Goal: Information Seeking & Learning: Learn about a topic

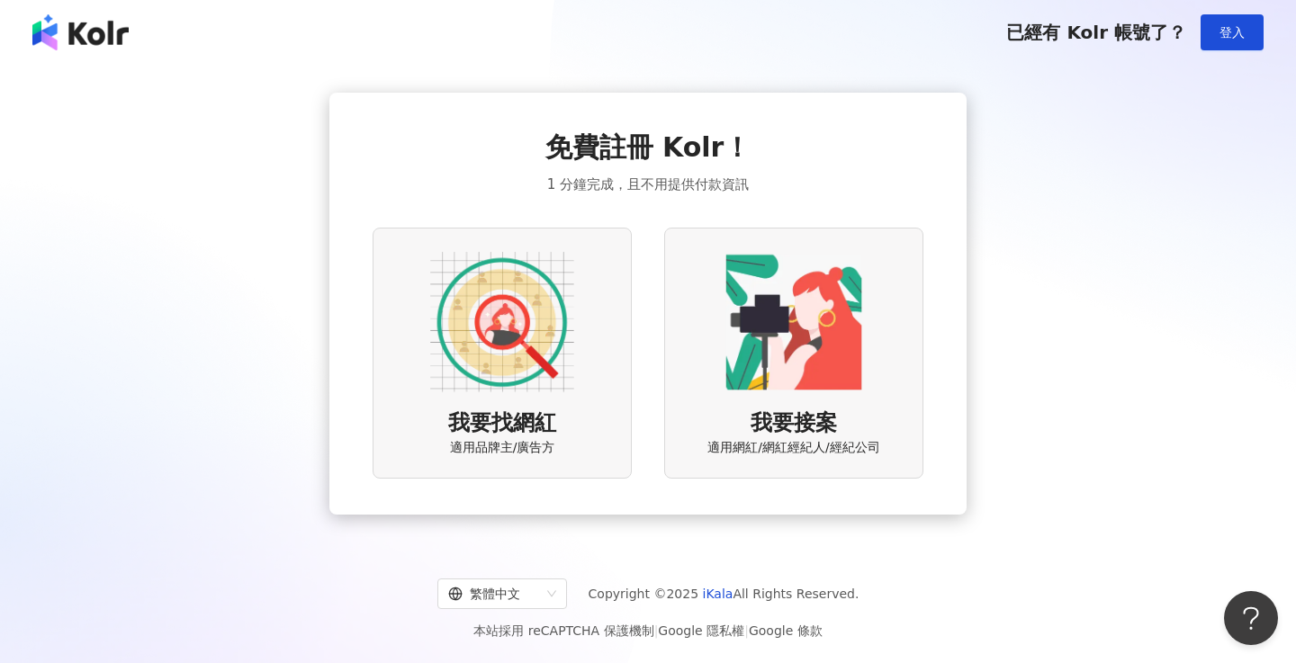
click at [484, 320] on img at bounding box center [502, 322] width 144 height 144
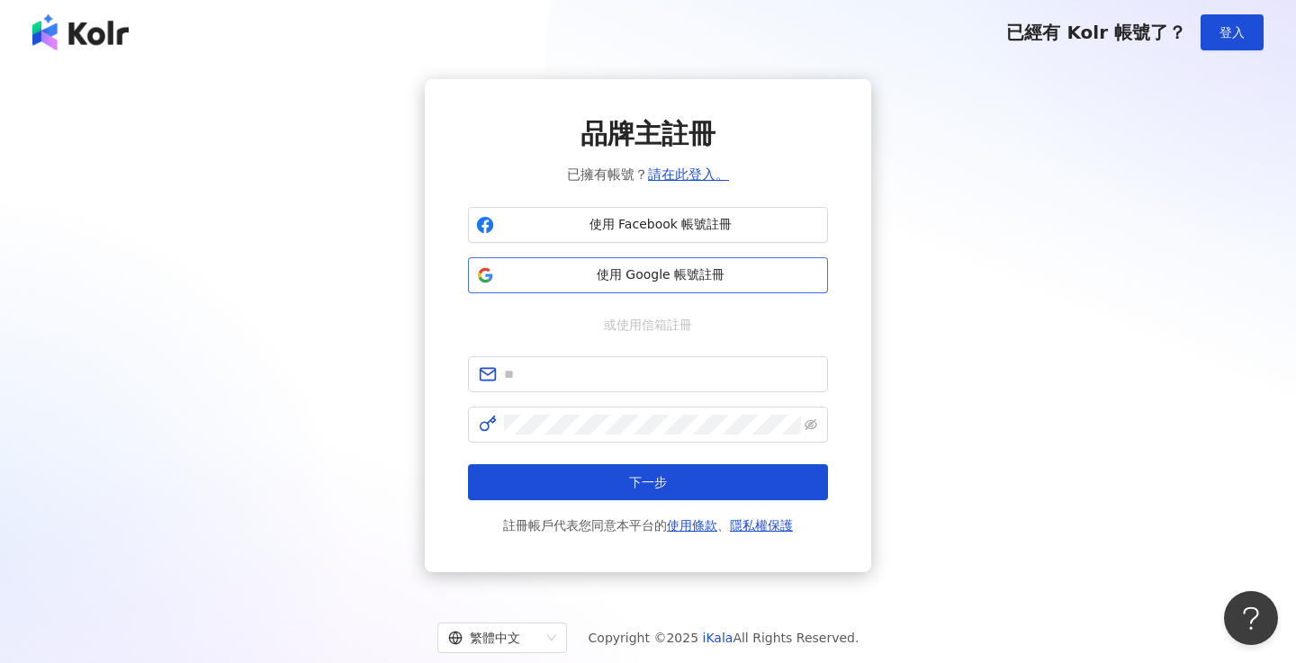
click at [680, 271] on span "使用 Google 帳號註冊" at bounding box center [660, 275] width 319 height 18
click at [612, 224] on span "使用 Facebook 帳號註冊" at bounding box center [660, 225] width 319 height 18
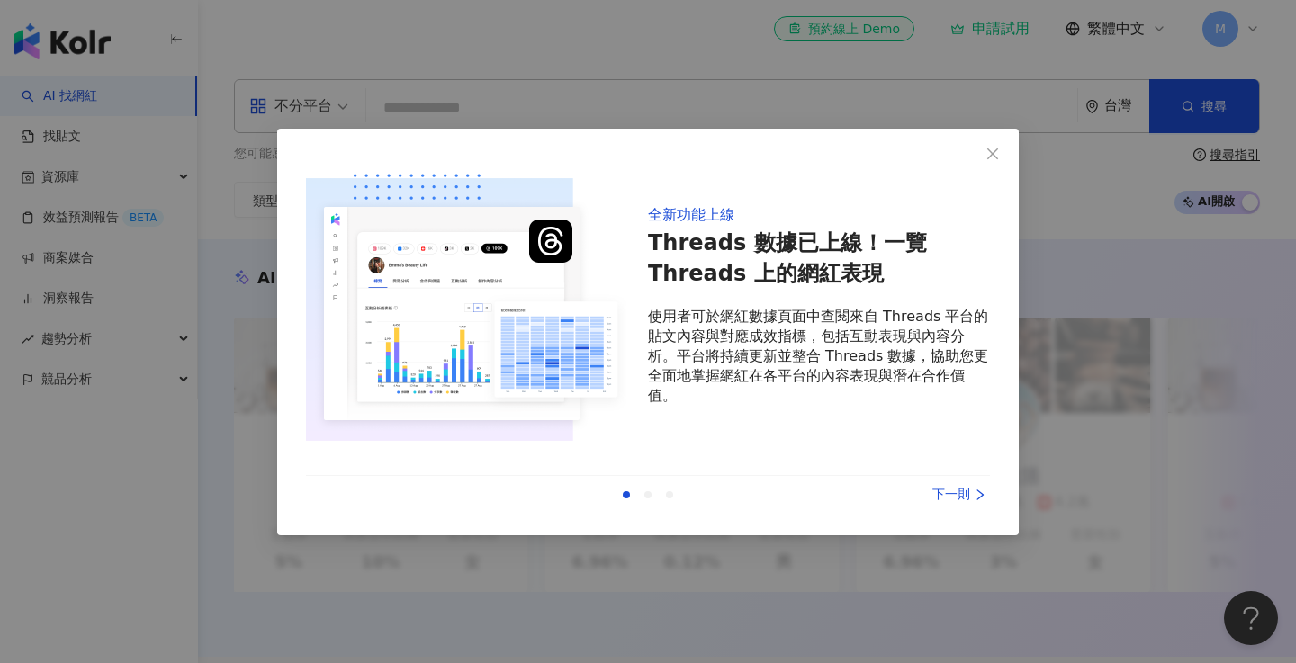
click at [962, 491] on div "下一則" at bounding box center [922, 495] width 135 height 20
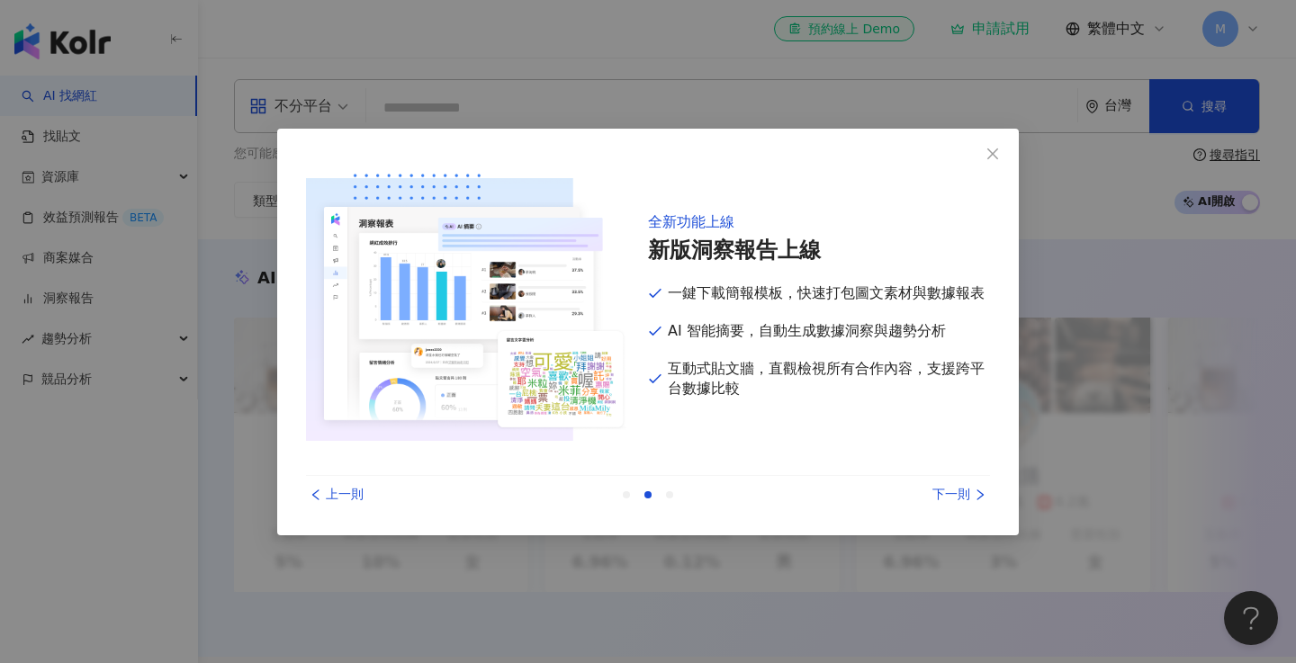
click at [983, 485] on div "下一則" at bounding box center [922, 495] width 135 height 20
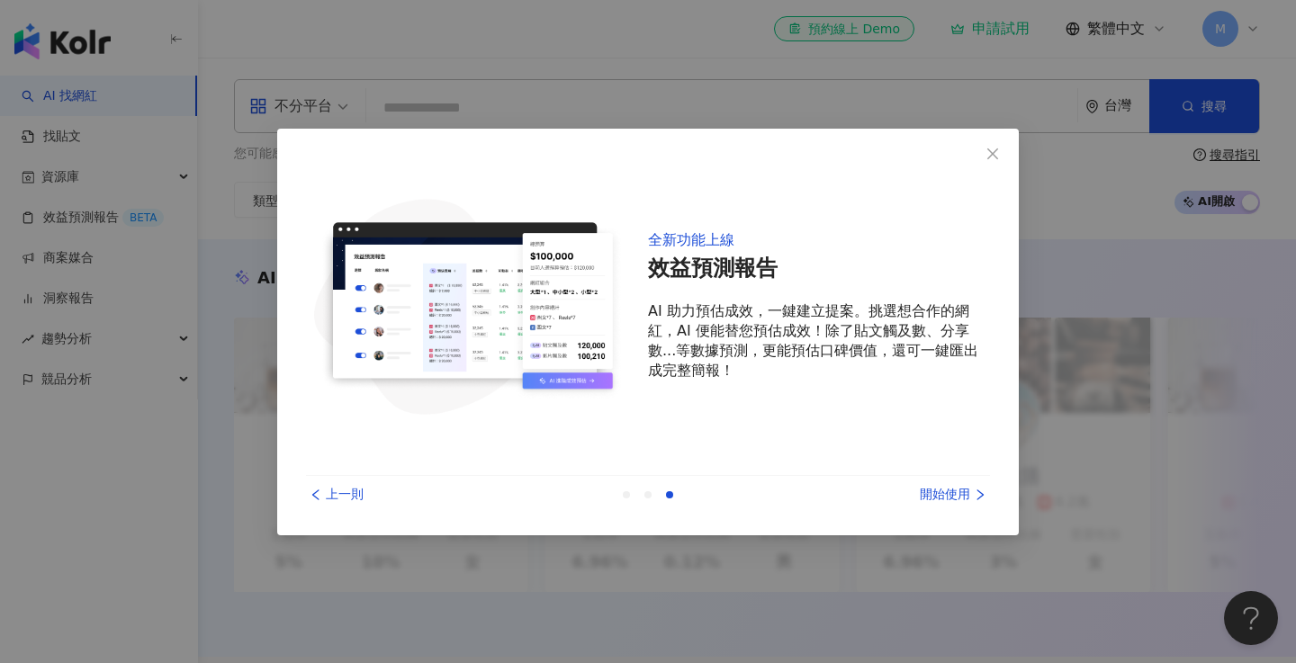
click at [970, 498] on div "開始使用" at bounding box center [922, 495] width 135 height 20
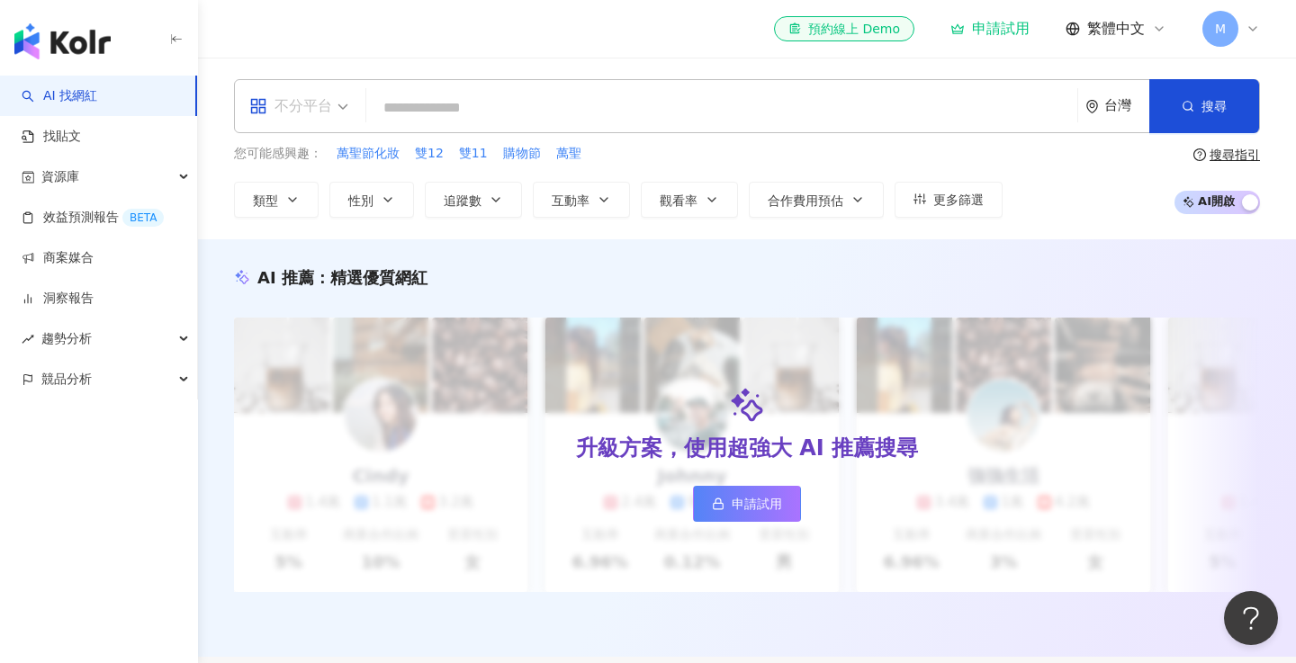
click at [319, 93] on div "不分平台" at bounding box center [290, 106] width 83 height 29
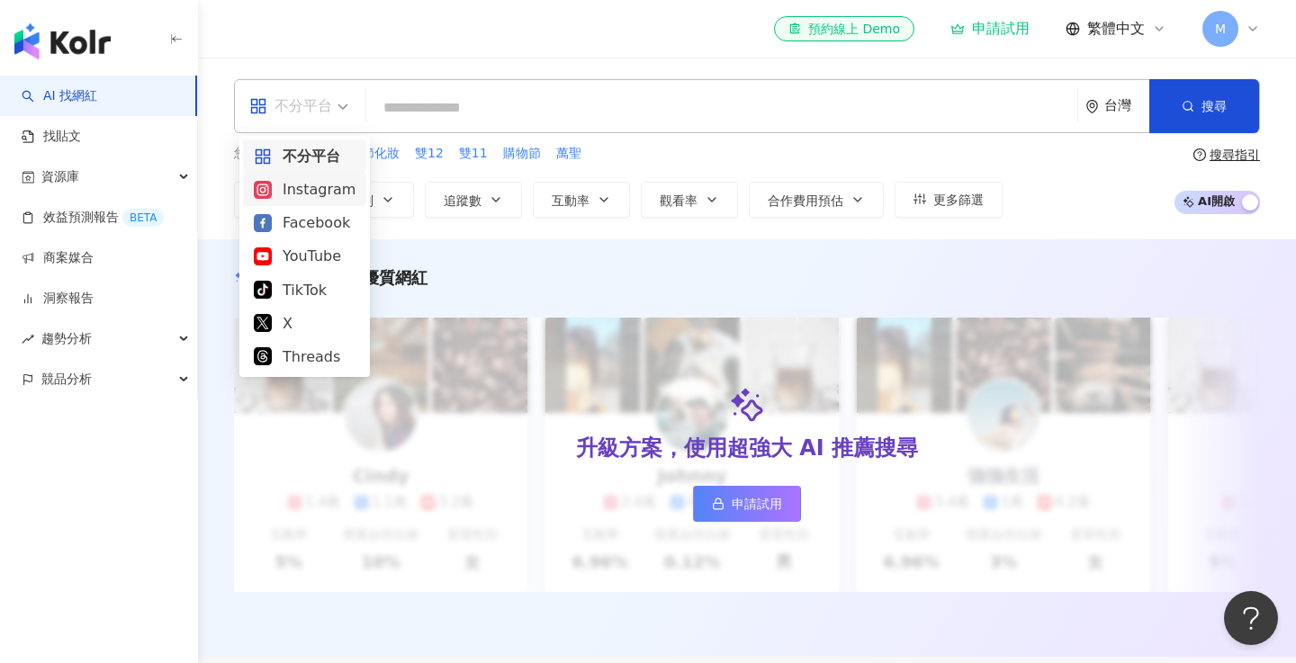
click at [320, 190] on div "Instagram" at bounding box center [305, 189] width 102 height 22
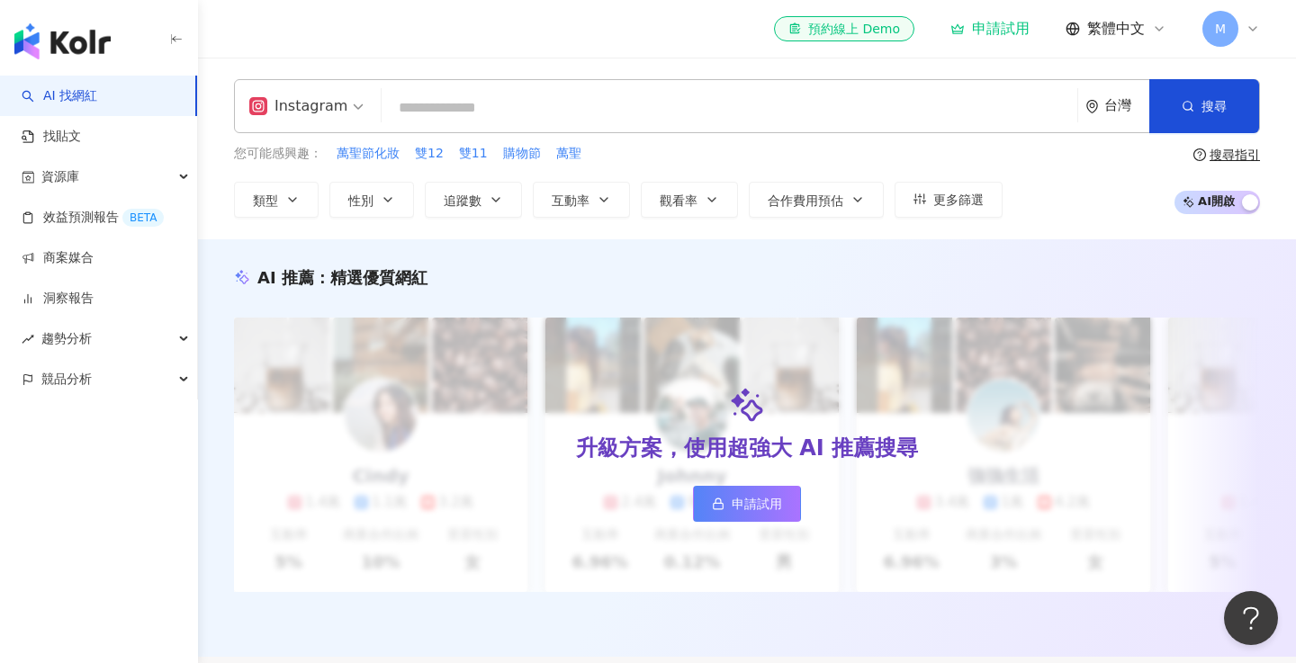
click at [447, 110] on input "search" at bounding box center [729, 108] width 681 height 34
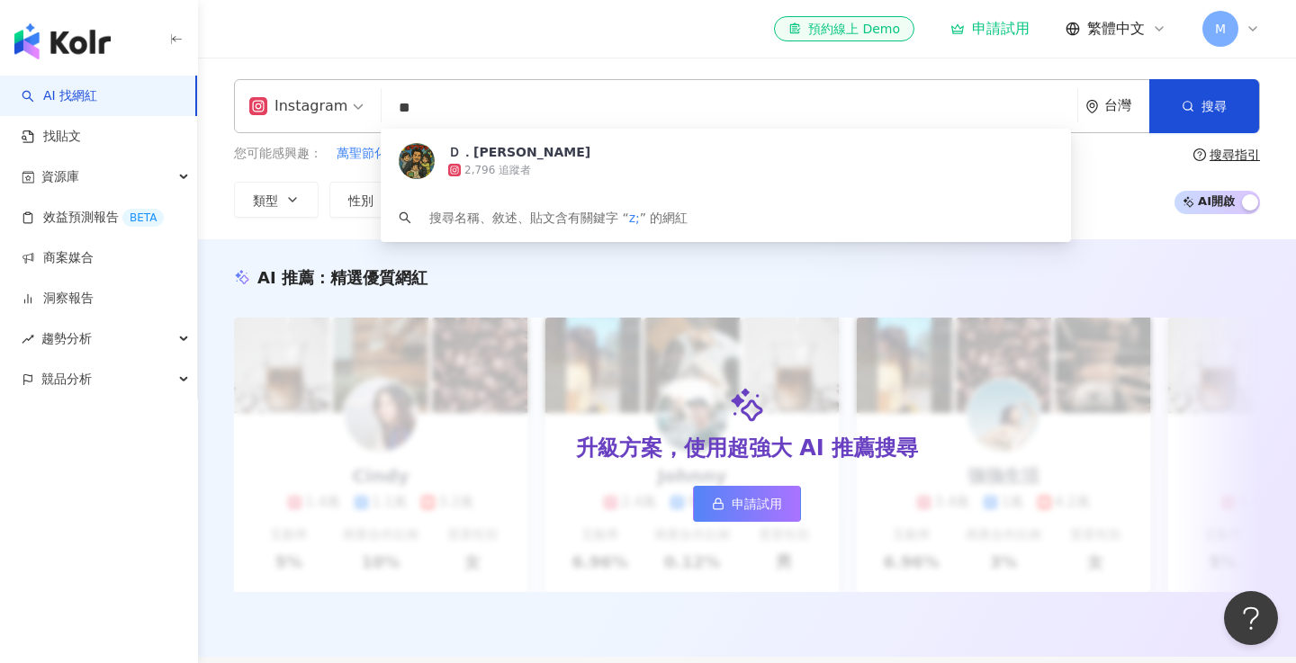
type input "*"
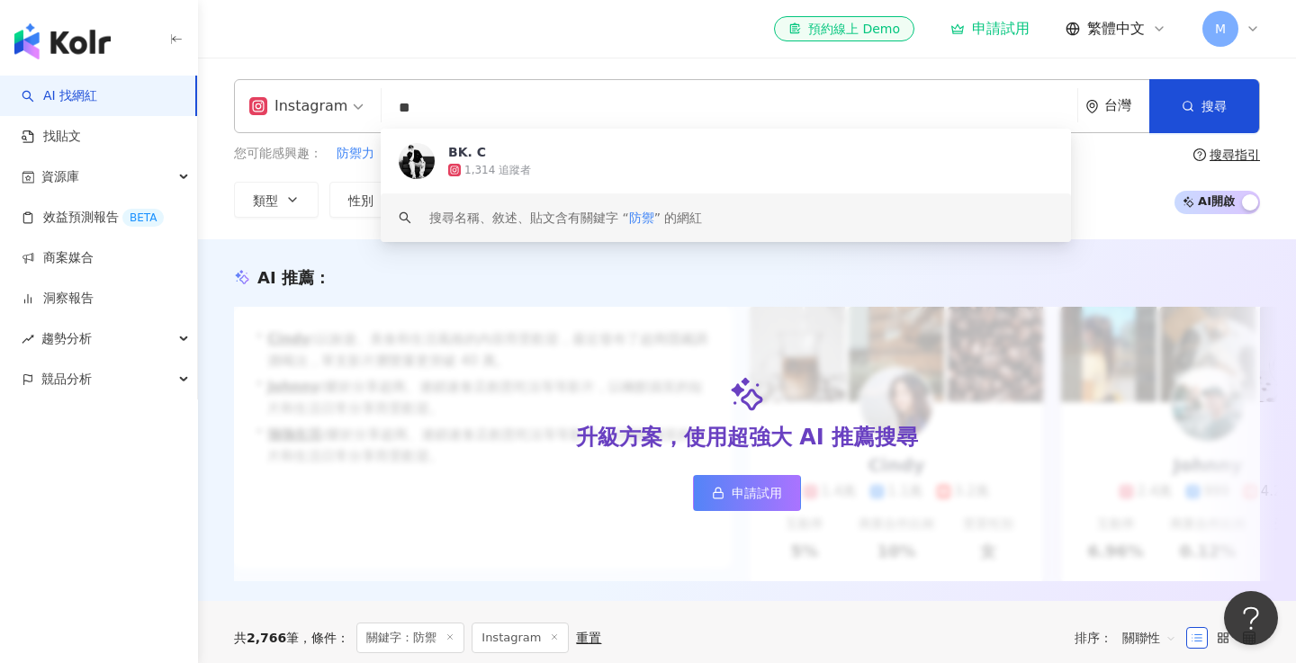
click at [543, 217] on div "搜尋名稱、敘述、貼文含有關鍵字 “ 防禦 ” 的網紅" at bounding box center [565, 218] width 273 height 20
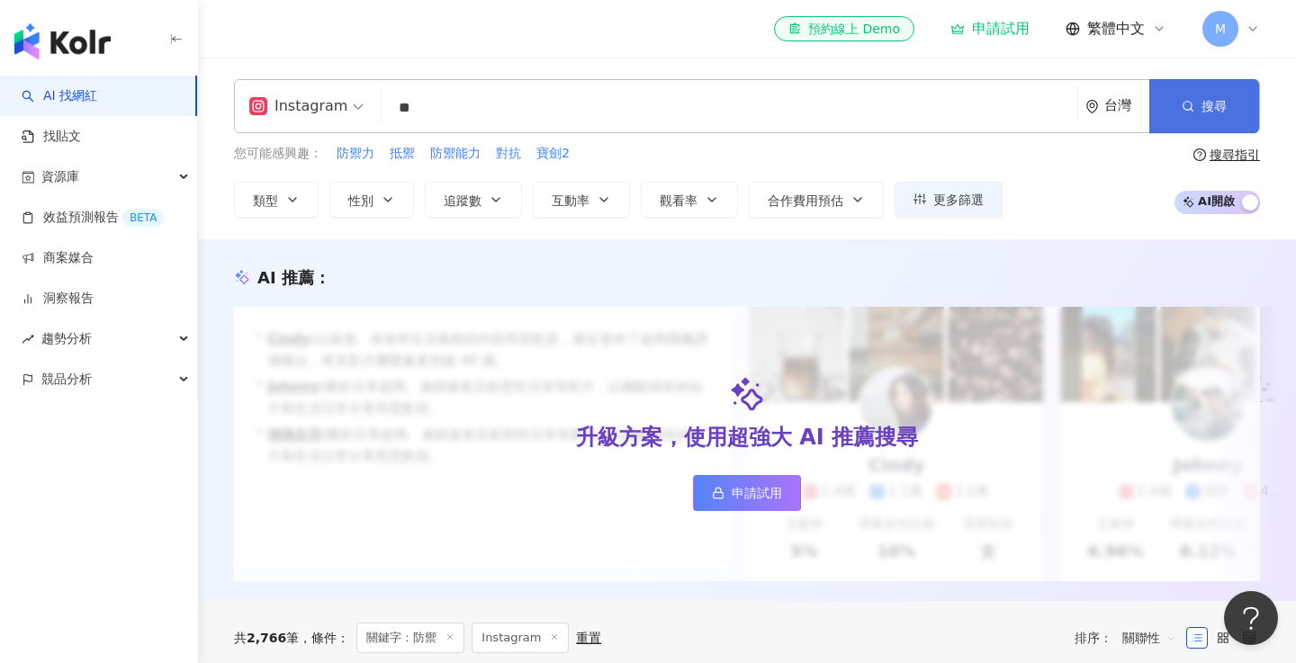
click at [1224, 92] on button "搜尋" at bounding box center [1204, 106] width 110 height 54
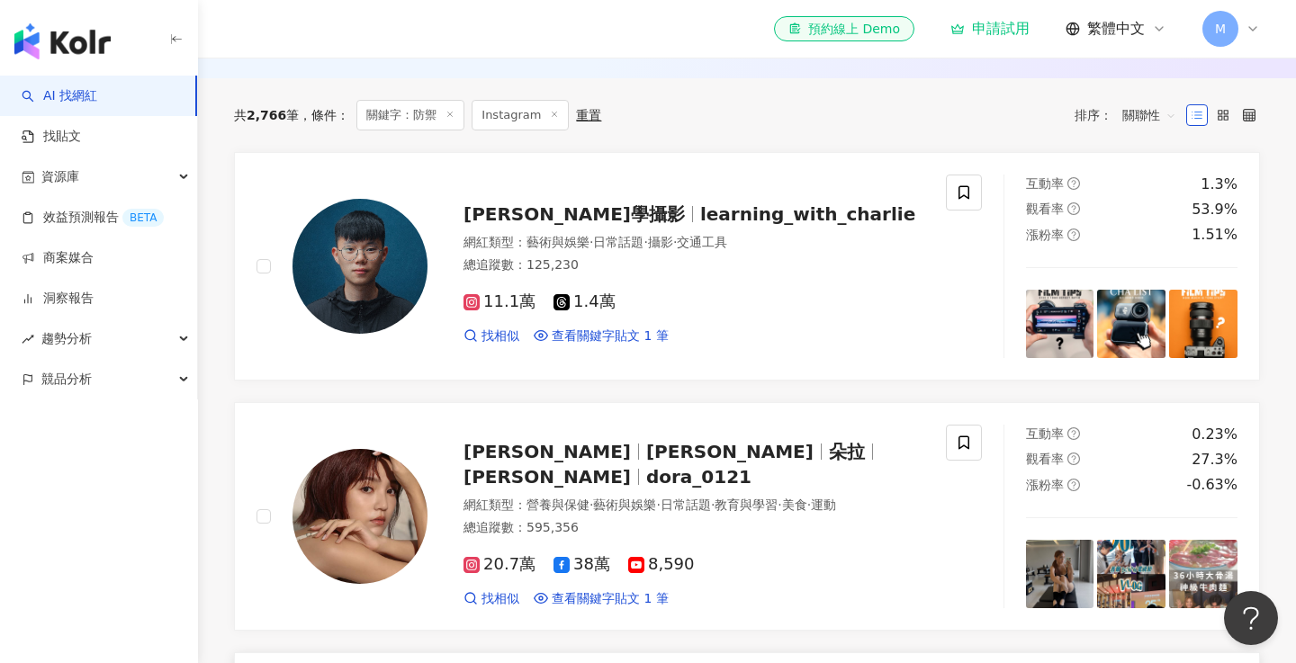
scroll to position [11, 0]
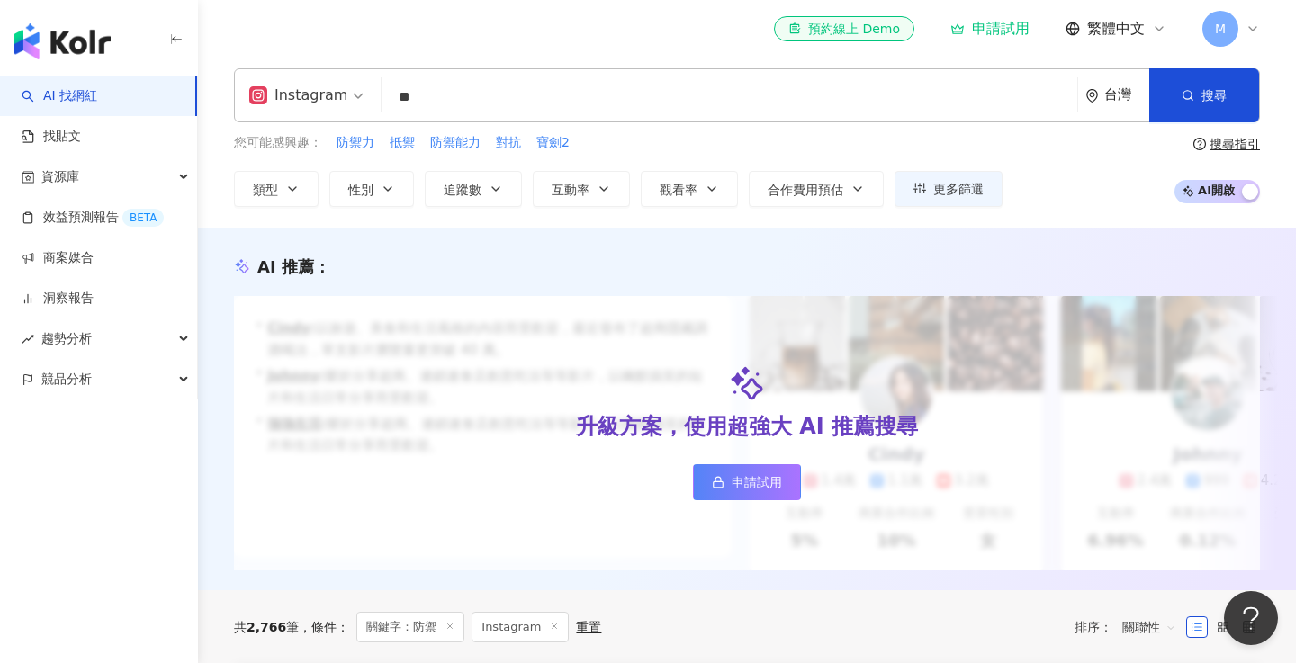
click at [540, 103] on input "**" at bounding box center [729, 97] width 681 height 34
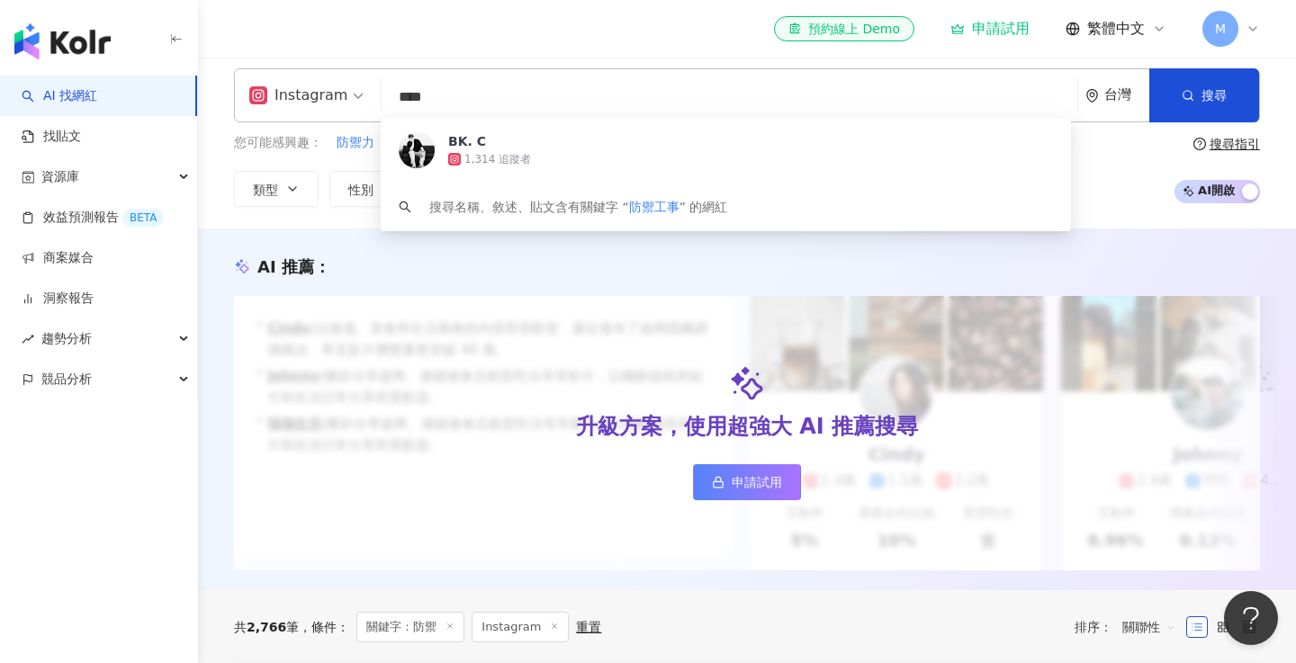
type input "****"
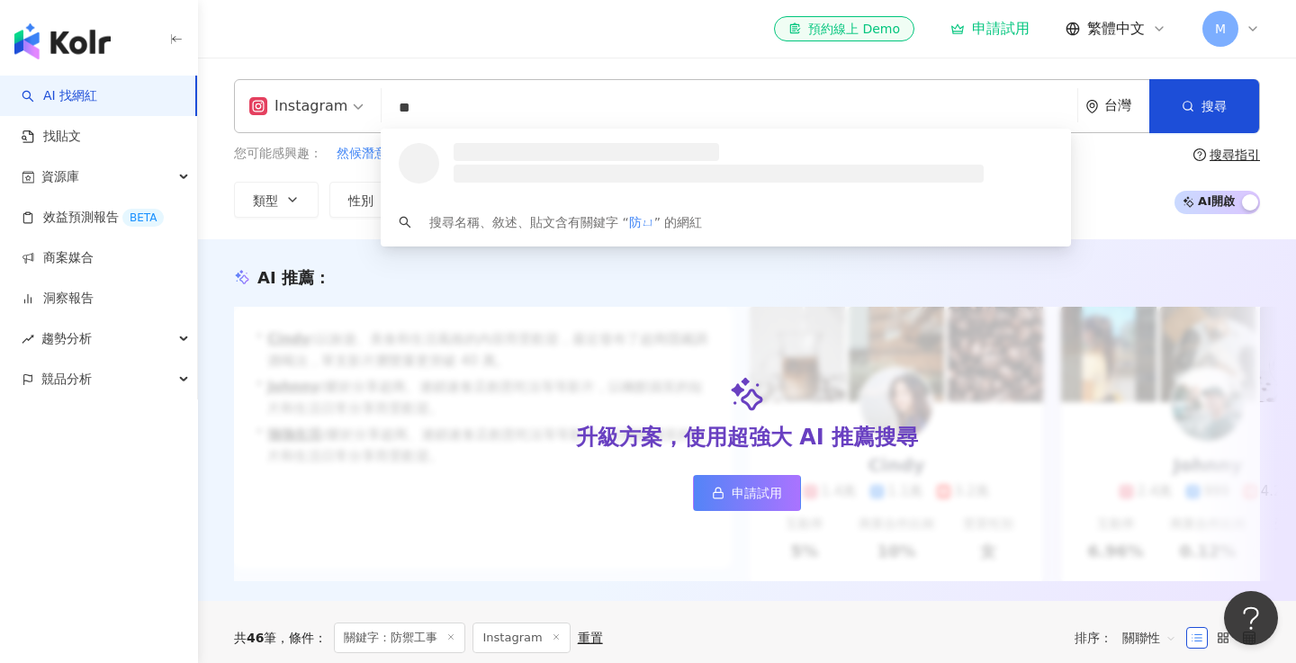
type input "**"
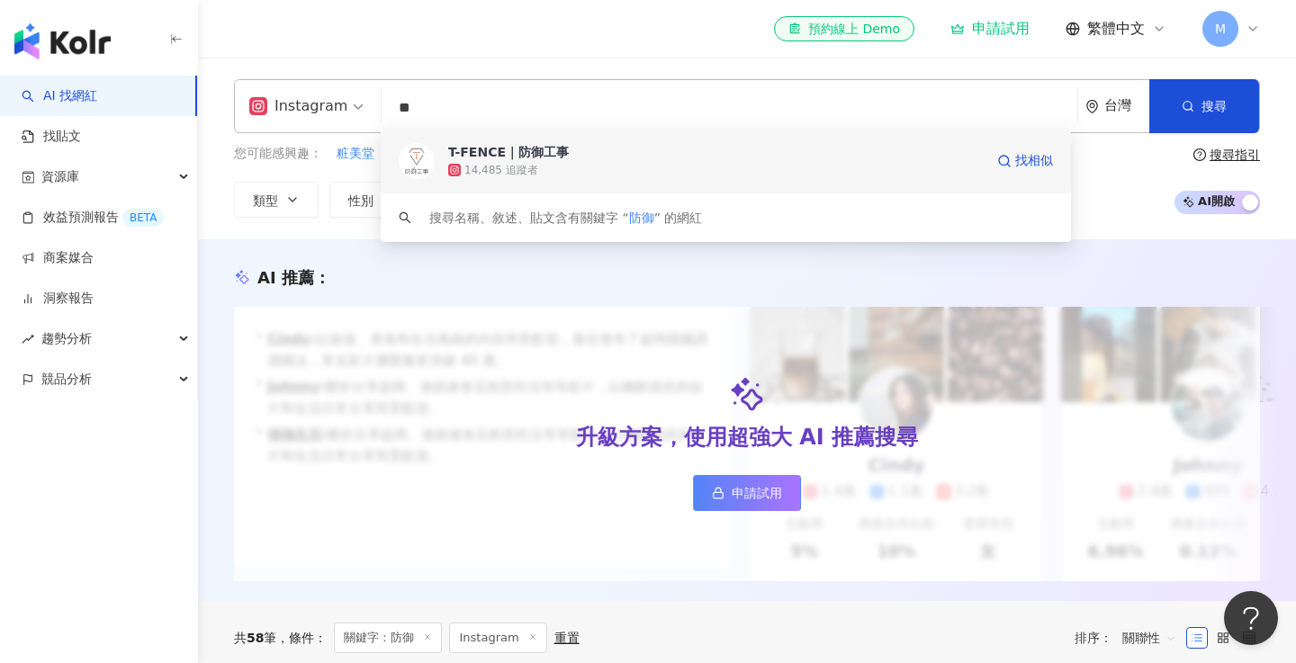
click at [763, 149] on span "T-FENCE｜防御工事" at bounding box center [715, 152] width 535 height 18
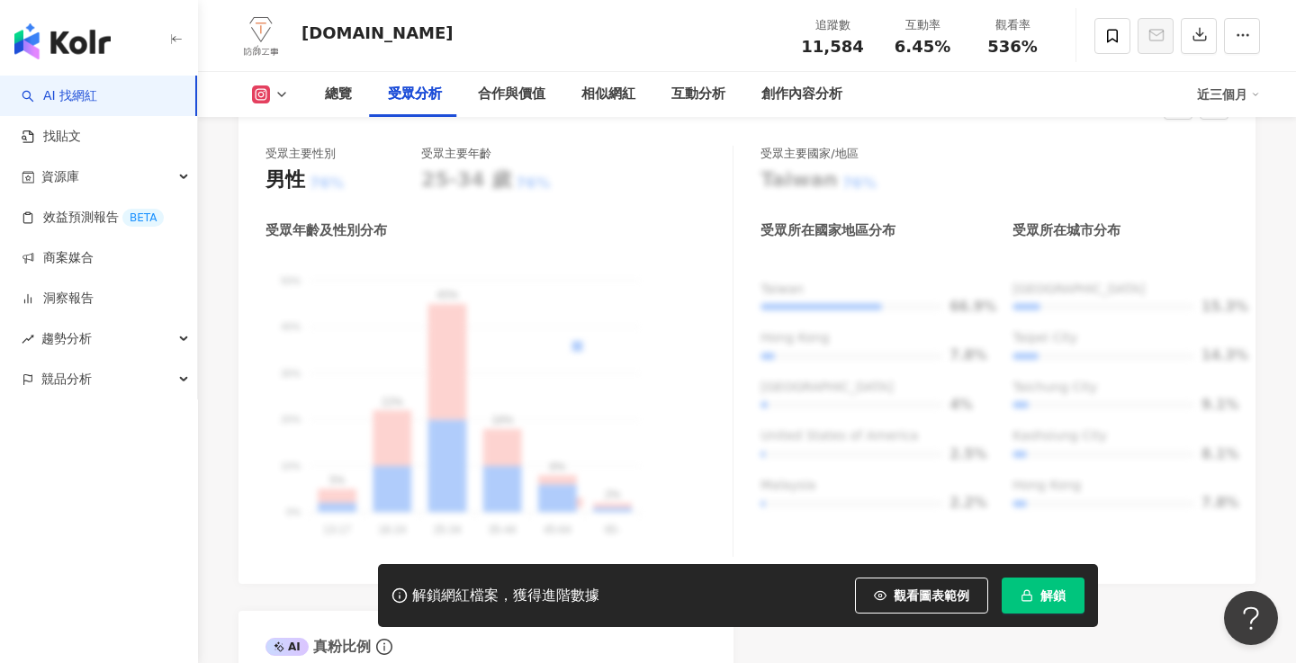
scroll to position [1691, 0]
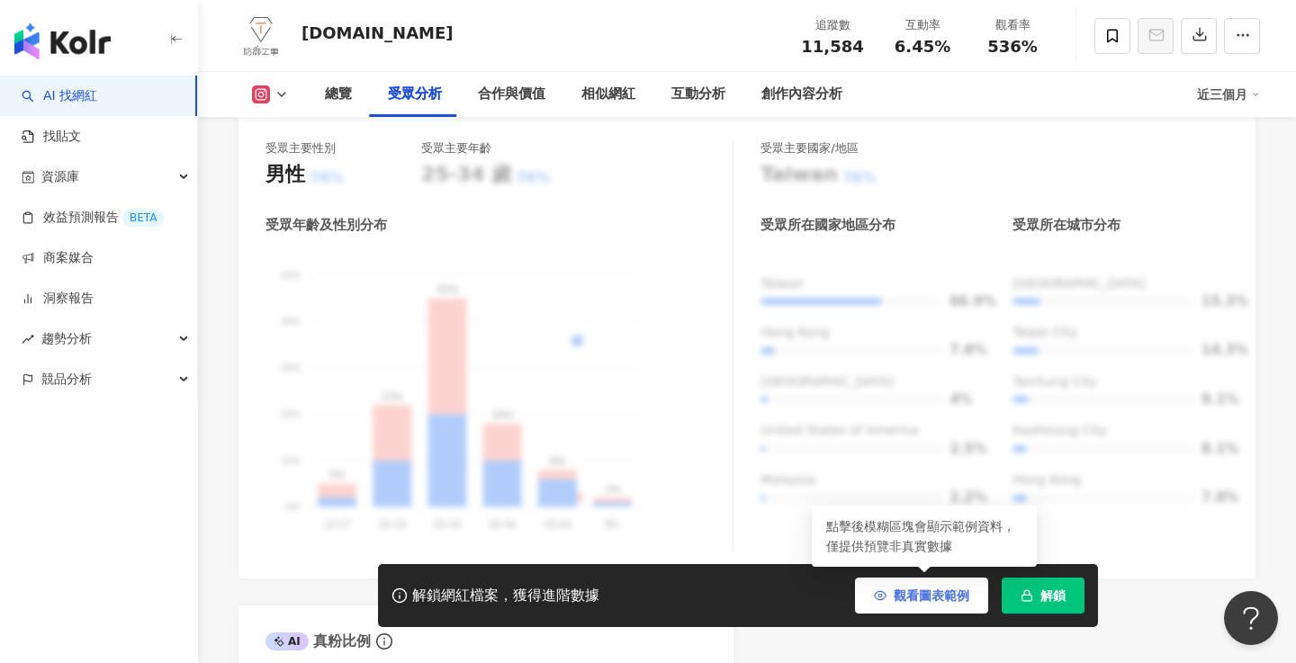
click at [935, 589] on span "觀看圖表範例" at bounding box center [932, 595] width 76 height 14
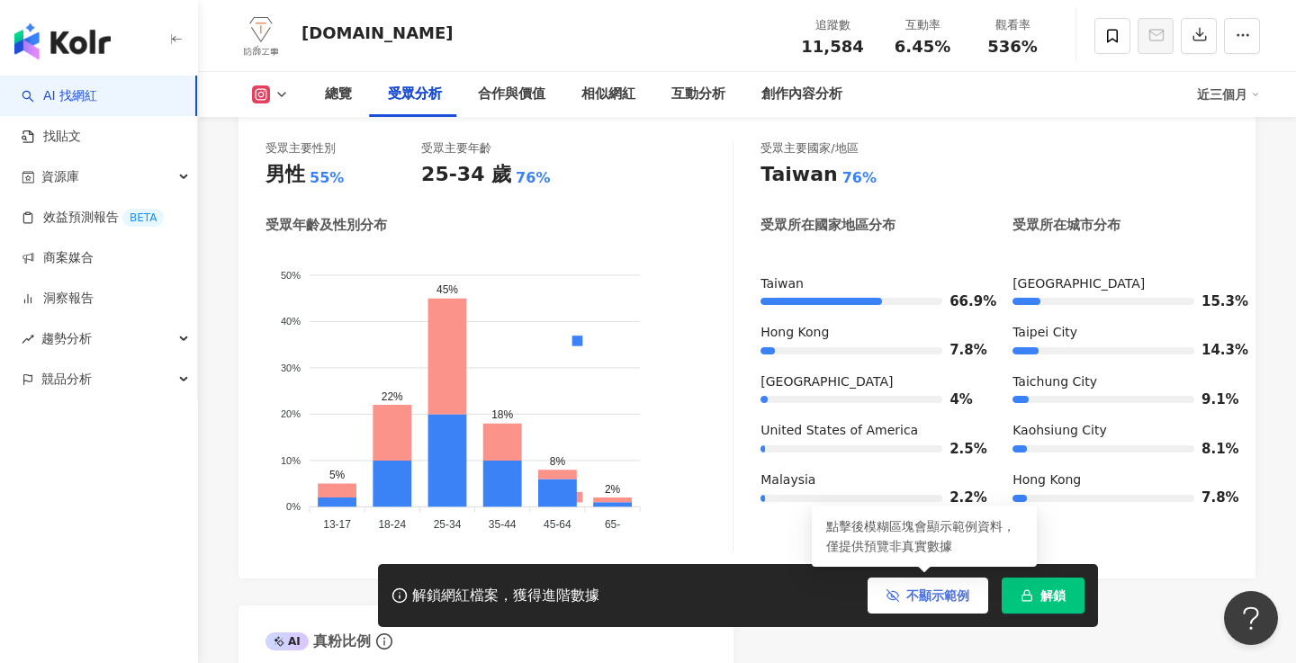
click at [934, 601] on span "不顯示範例" at bounding box center [937, 595] width 63 height 14
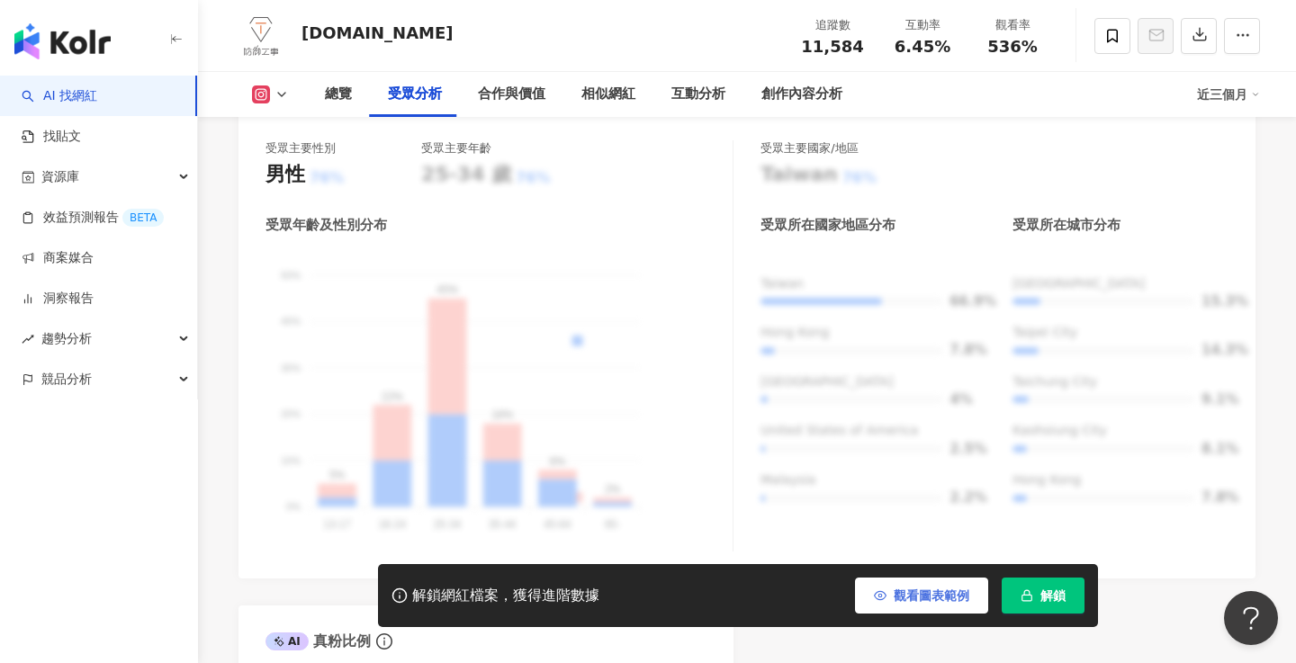
click at [934, 601] on span "觀看圖表範例" at bounding box center [932, 595] width 76 height 14
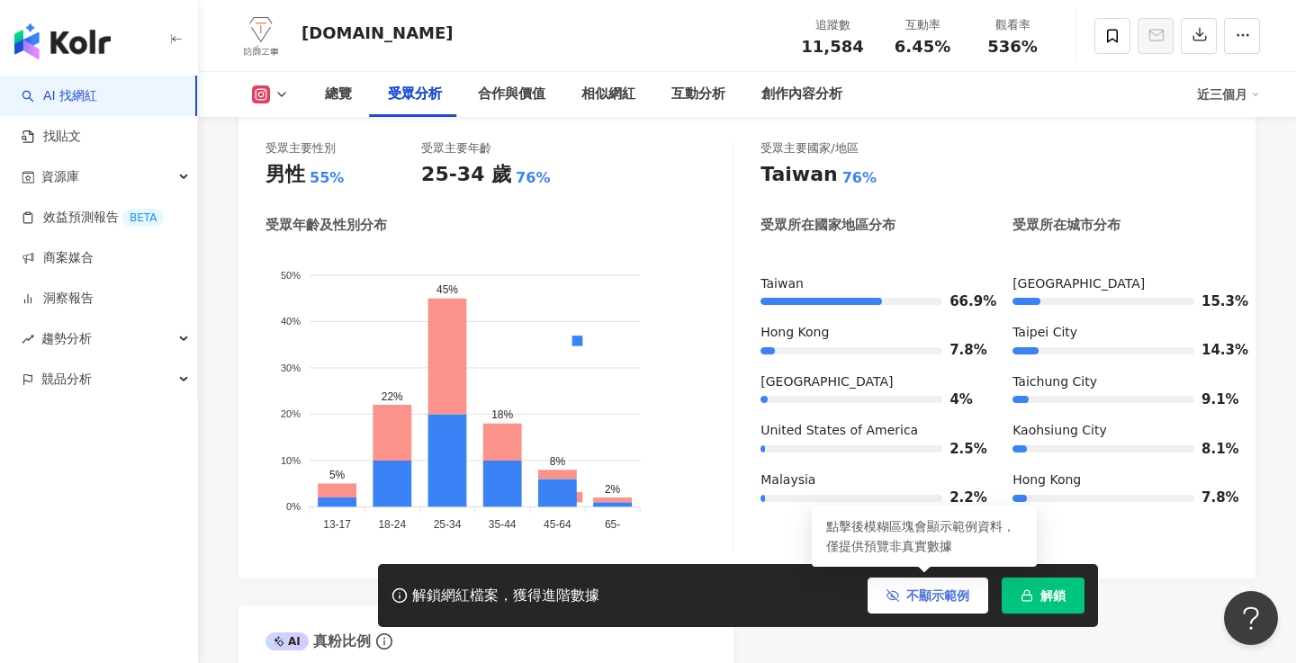
click at [906, 595] on button "不顯示範例" at bounding box center [927, 596] width 121 height 36
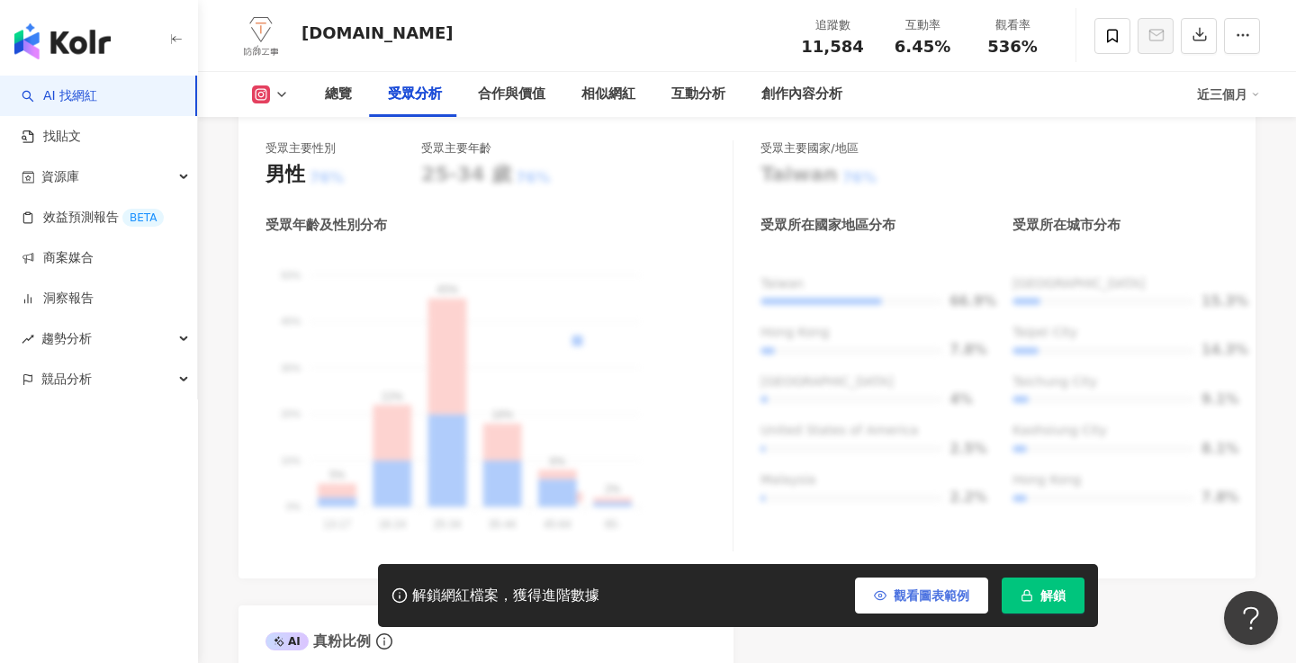
click at [912, 588] on span "觀看圖表範例" at bounding box center [932, 595] width 76 height 14
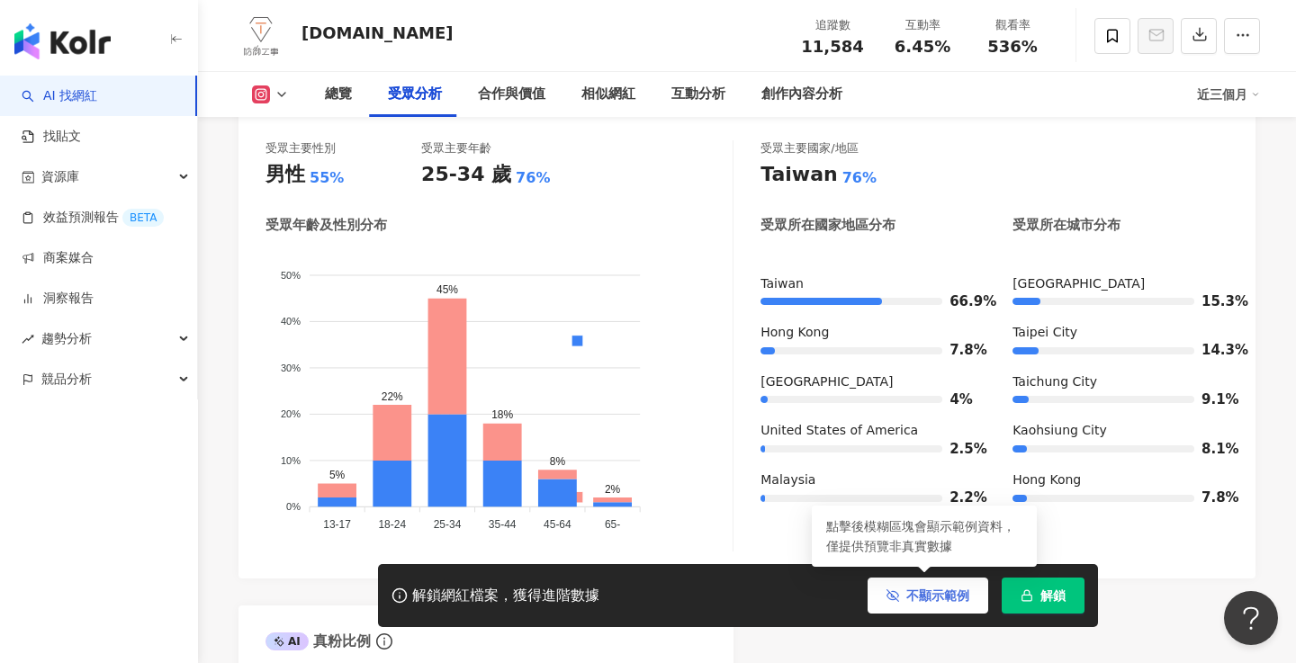
click at [912, 588] on span "不顯示範例" at bounding box center [937, 595] width 63 height 14
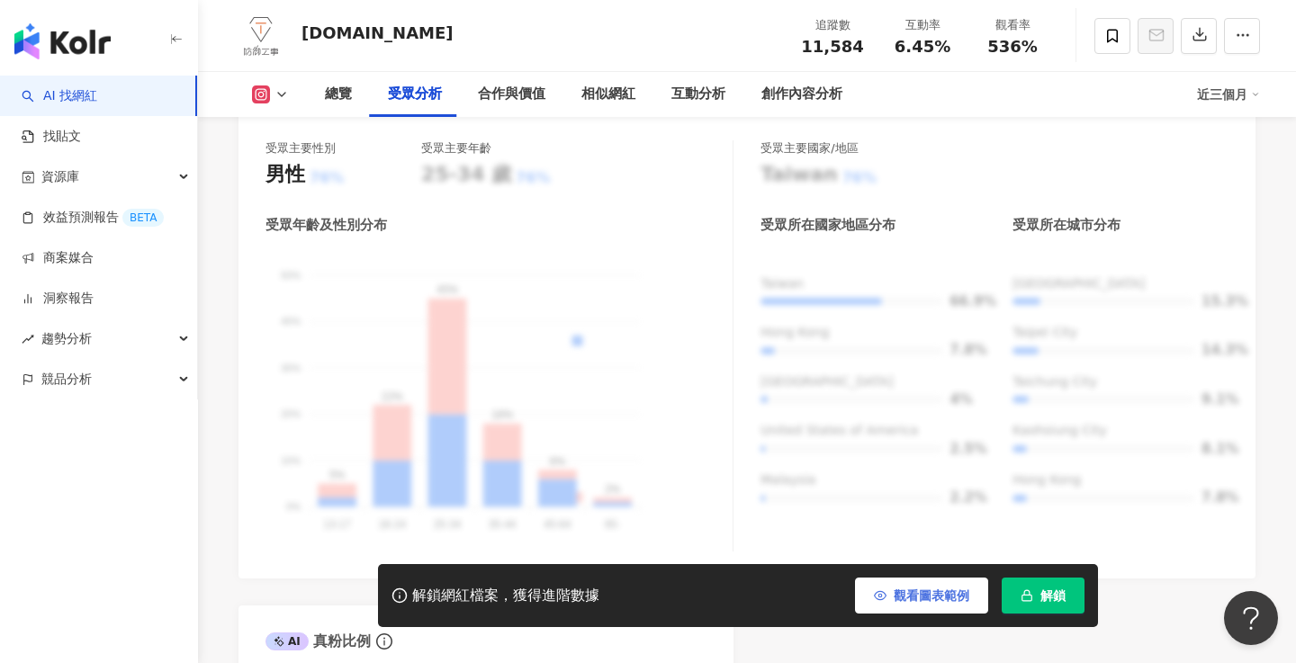
click at [955, 587] on button "觀看圖表範例" at bounding box center [921, 596] width 133 height 36
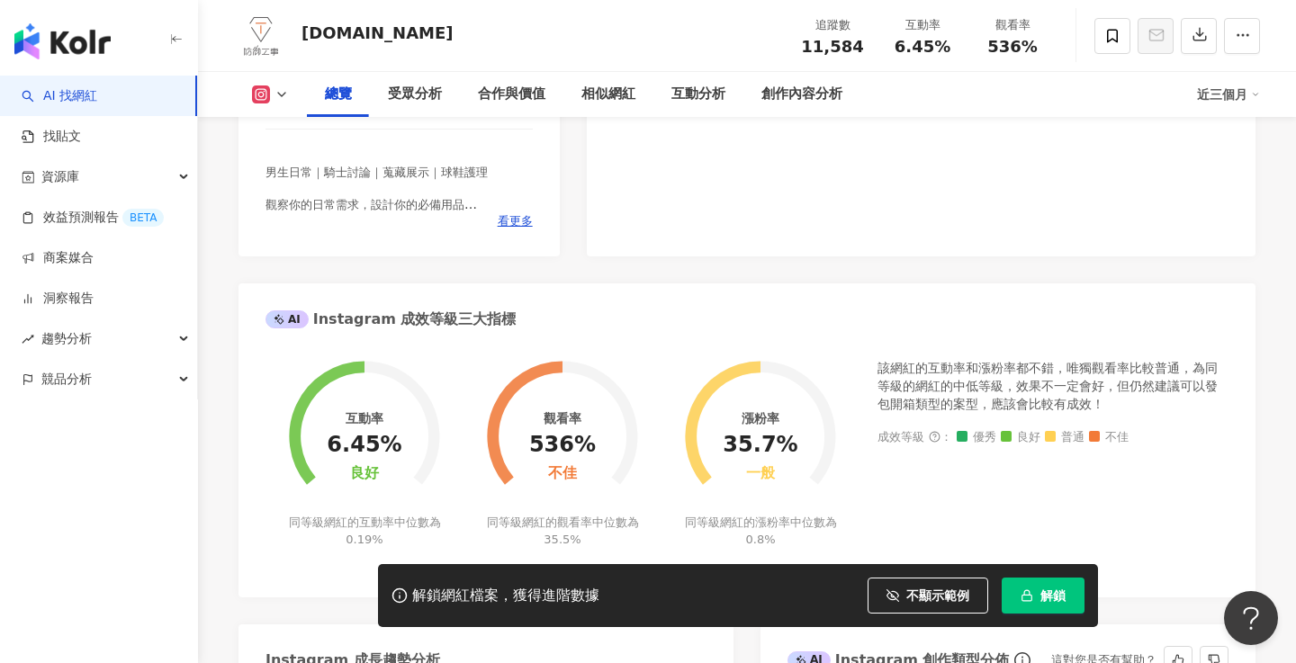
scroll to position [502, 0]
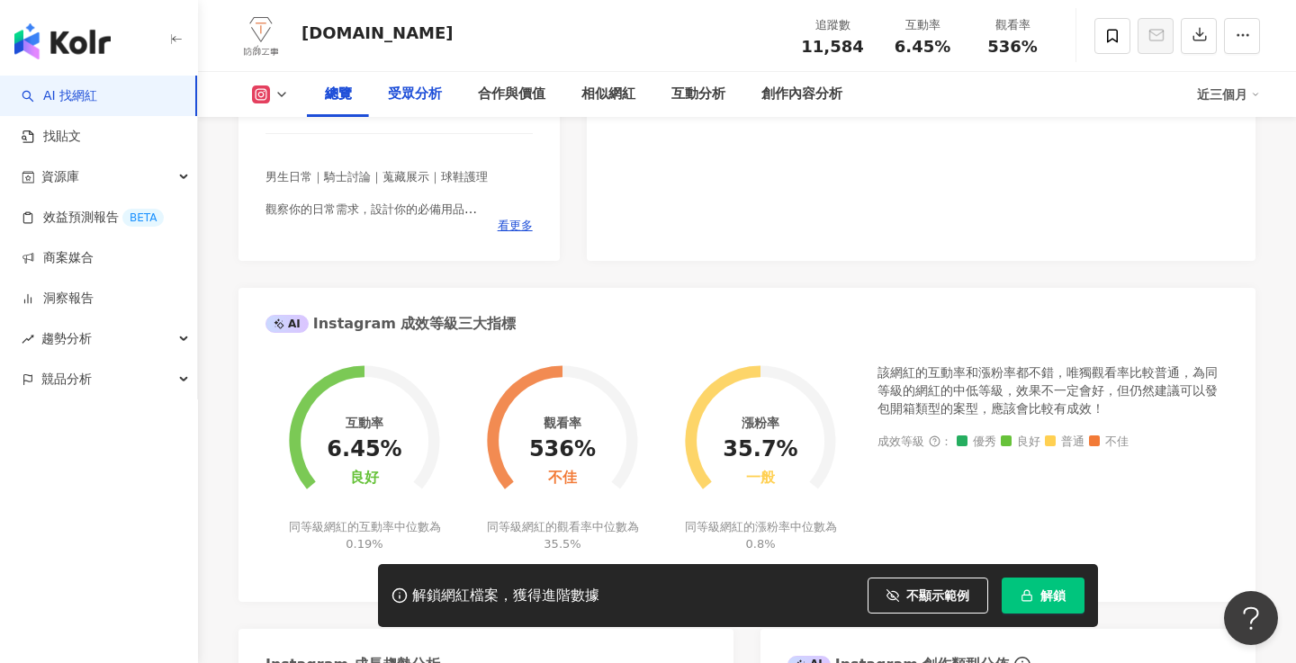
click at [412, 100] on div "受眾分析" at bounding box center [415, 95] width 54 height 22
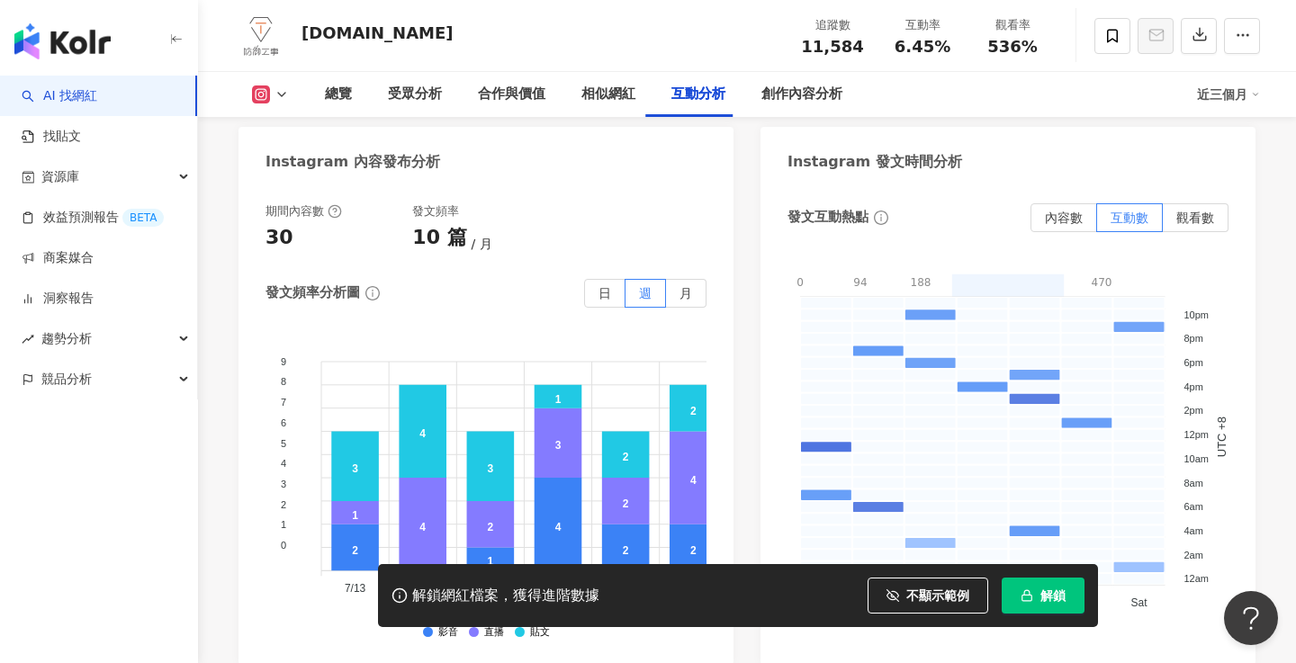
scroll to position [4567, 0]
